Goal: Find specific page/section: Find specific page/section

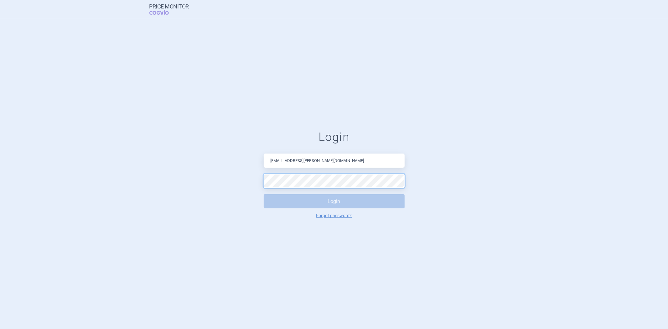
click at [264, 194] on button "Login" at bounding box center [334, 201] width 141 height 14
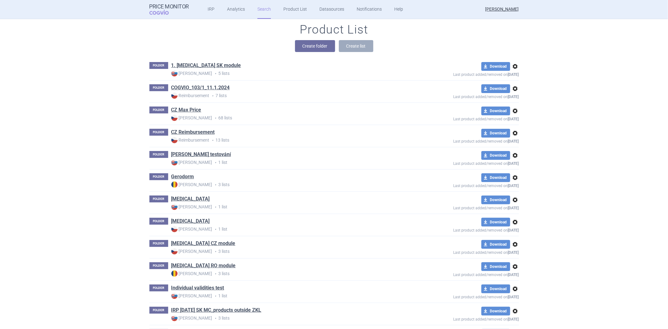
scroll to position [70, 0]
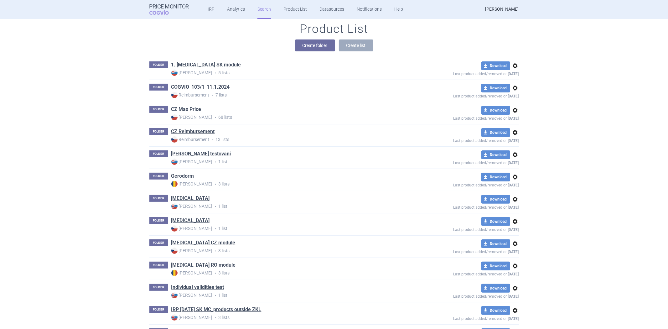
click at [186, 111] on link "CZ Max Price" at bounding box center [186, 109] width 30 height 7
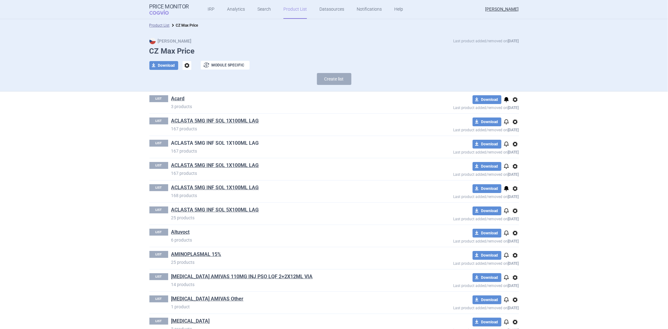
click at [231, 146] on link "ACLASTA 5MG INF SOL 1X100ML LAG" at bounding box center [215, 143] width 88 height 7
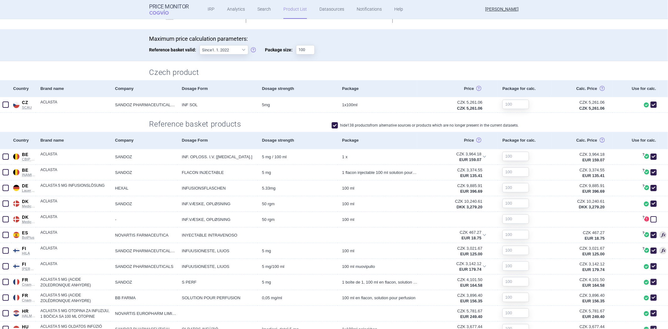
scroll to position [101, 0]
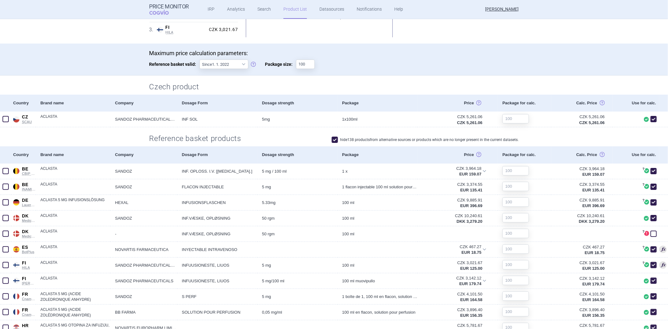
click at [378, 140] on label "hide 138 products from alternative sources or products which are no longer pres…" at bounding box center [425, 140] width 187 height 6
click at [349, 140] on label "hide 138 products from alternative sources or products which are no longer pres…" at bounding box center [425, 140] width 187 height 6
click at [333, 137] on span at bounding box center [335, 140] width 6 height 6
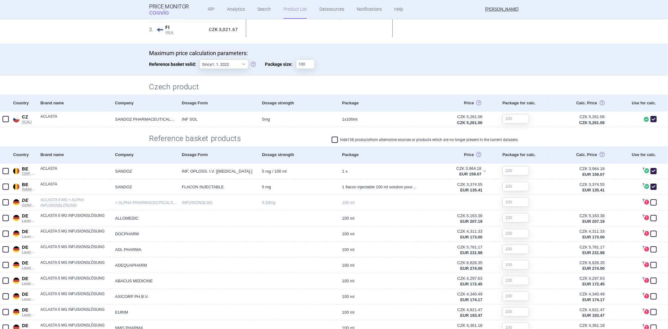
checkbox input "false"
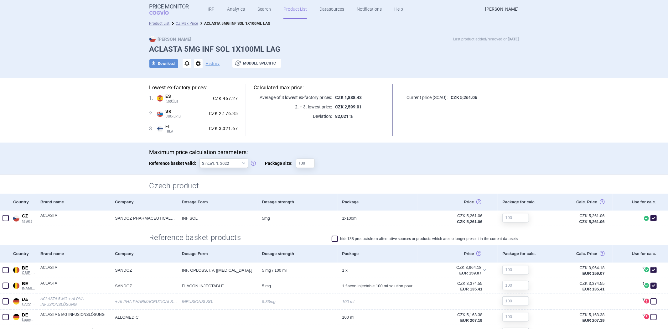
scroll to position [0, 0]
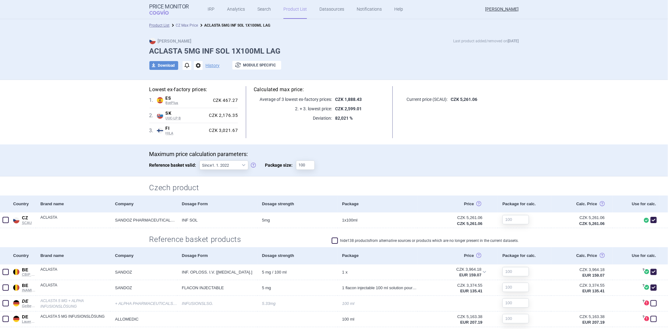
click at [185, 23] on link "CZ Max Price" at bounding box center [187, 25] width 22 height 4
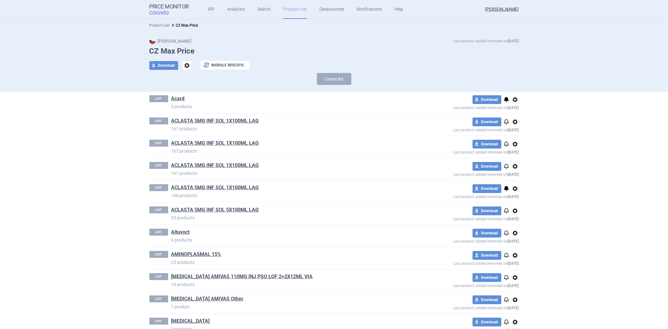
click at [160, 26] on link "Product List" at bounding box center [159, 25] width 20 height 4
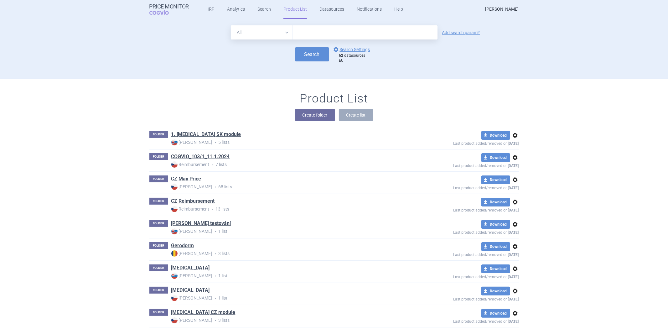
scroll to position [60, 0]
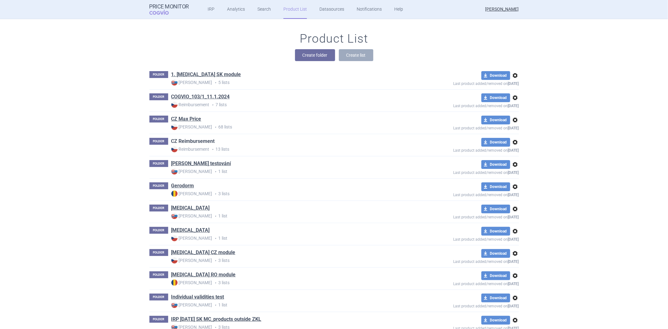
click at [184, 141] on link "CZ Reimbursement" at bounding box center [193, 141] width 44 height 7
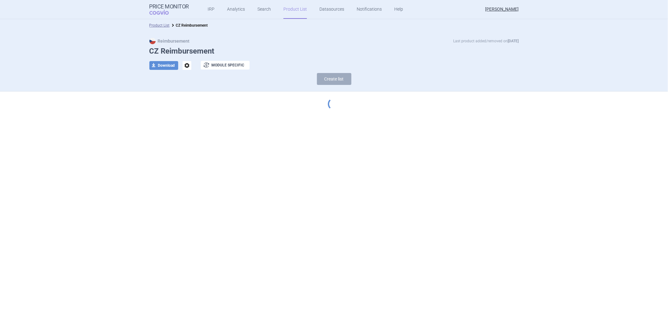
select select "[DATE]"
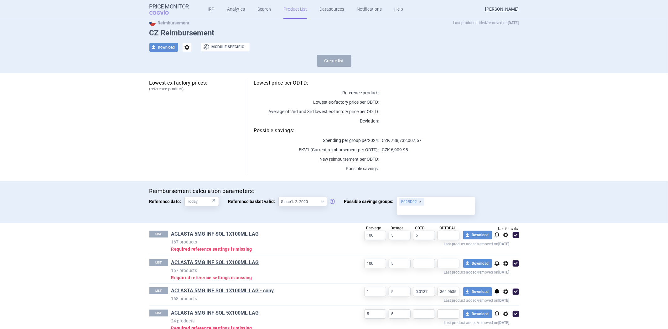
scroll to position [35, 0]
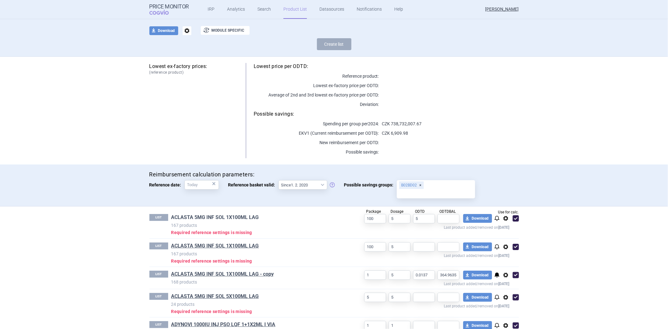
click at [218, 216] on link "ACLASTA 5MG INF SOL 1X100ML LAG" at bounding box center [215, 217] width 88 height 7
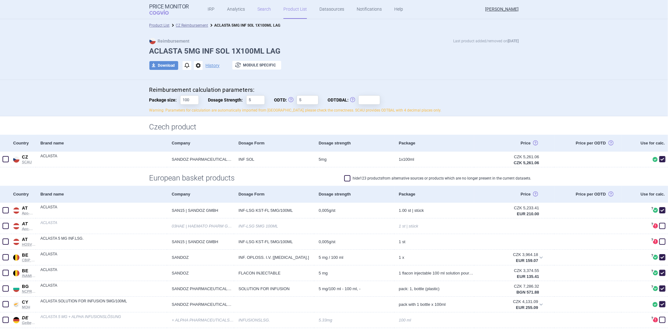
click at [258, 8] on link "Search" at bounding box center [264, 9] width 13 height 19
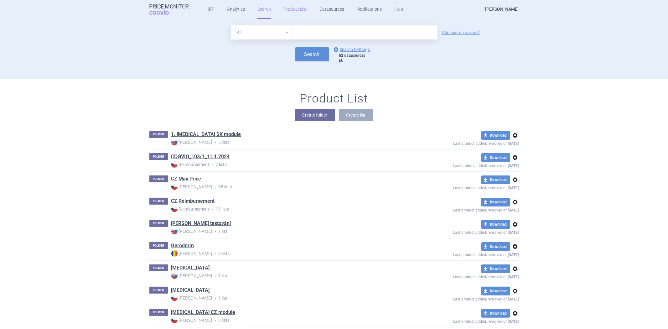
click at [294, 10] on link "Product List" at bounding box center [295, 9] width 23 height 19
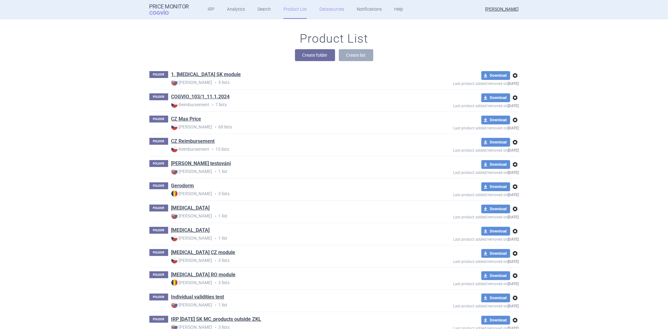
click at [320, 11] on link "Datasources" at bounding box center [332, 9] width 25 height 19
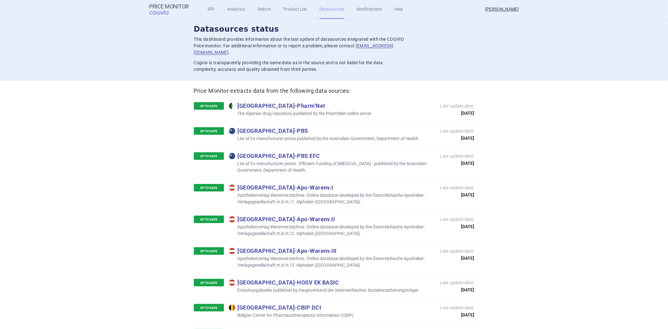
scroll to position [35, 0]
